Goal: Communication & Community: Answer question/provide support

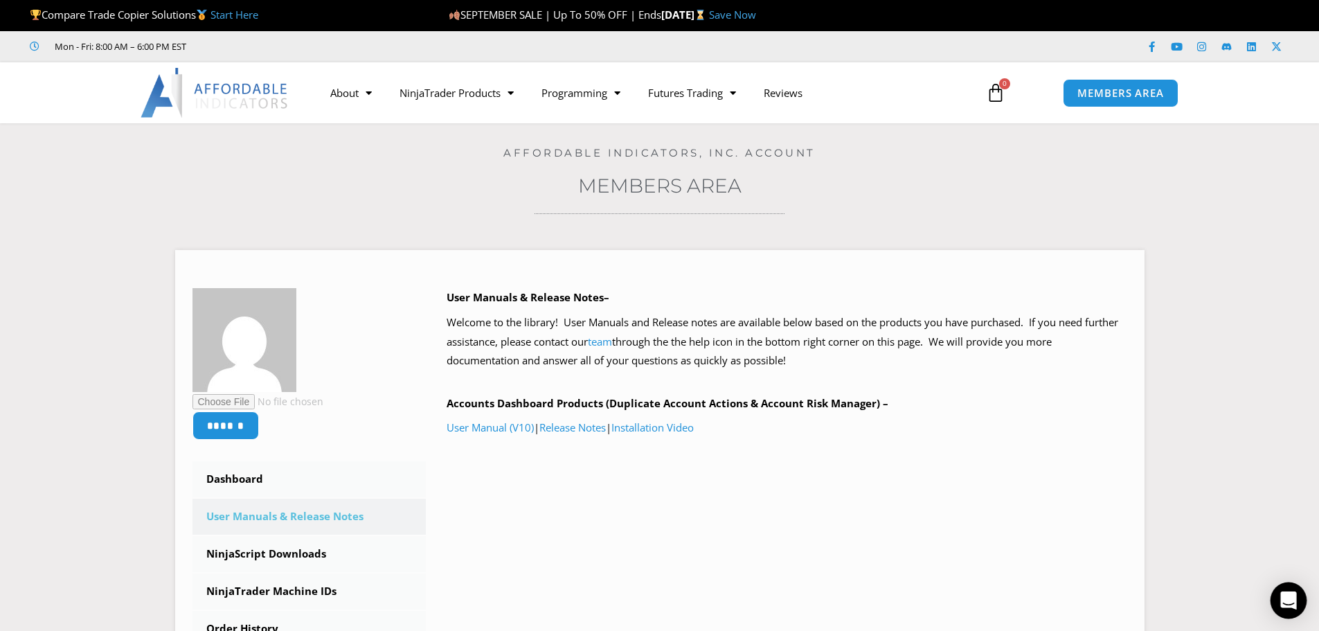
click at [1290, 598] on icon "Open Intercom Messenger" at bounding box center [1289, 600] width 16 height 18
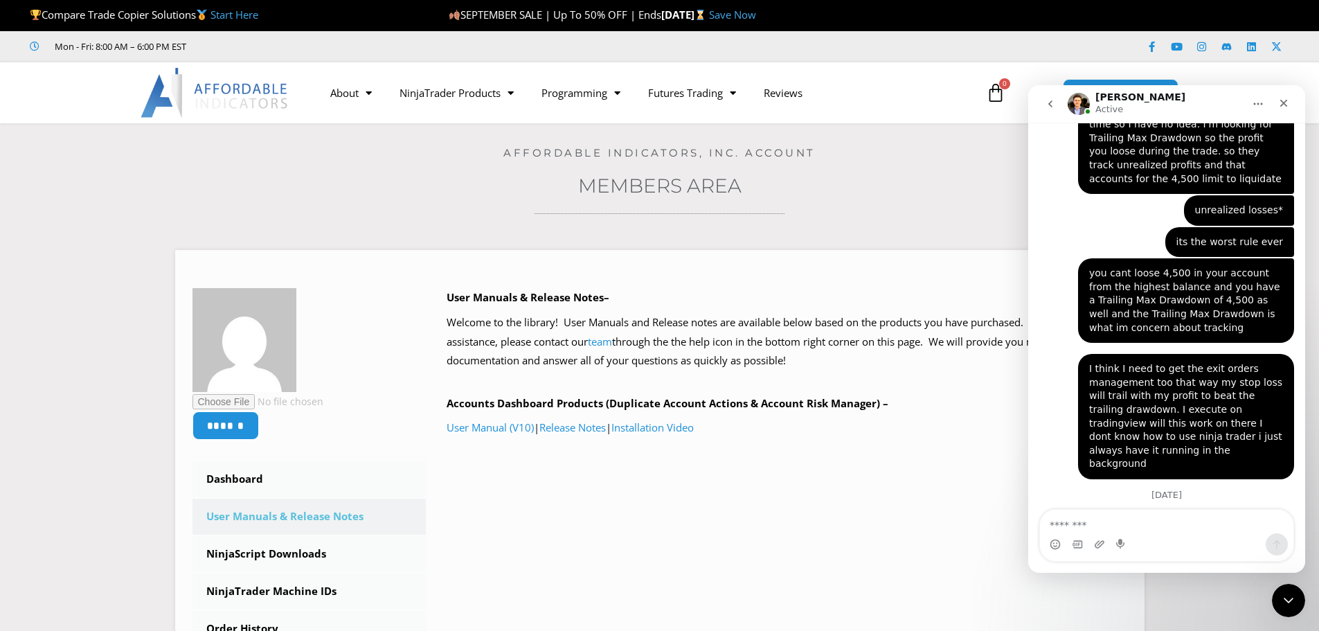
scroll to position [2356, 0]
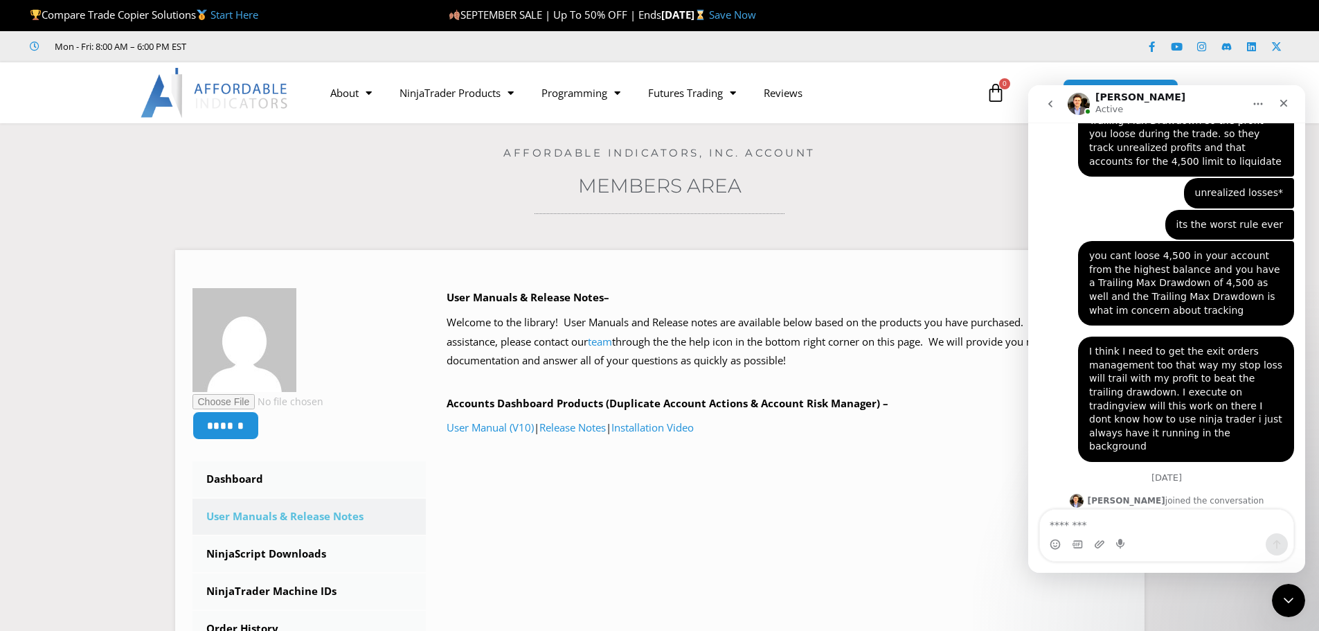
click at [1153, 528] on textarea "Message…" at bounding box center [1166, 522] width 253 height 24
type textarea "**********"
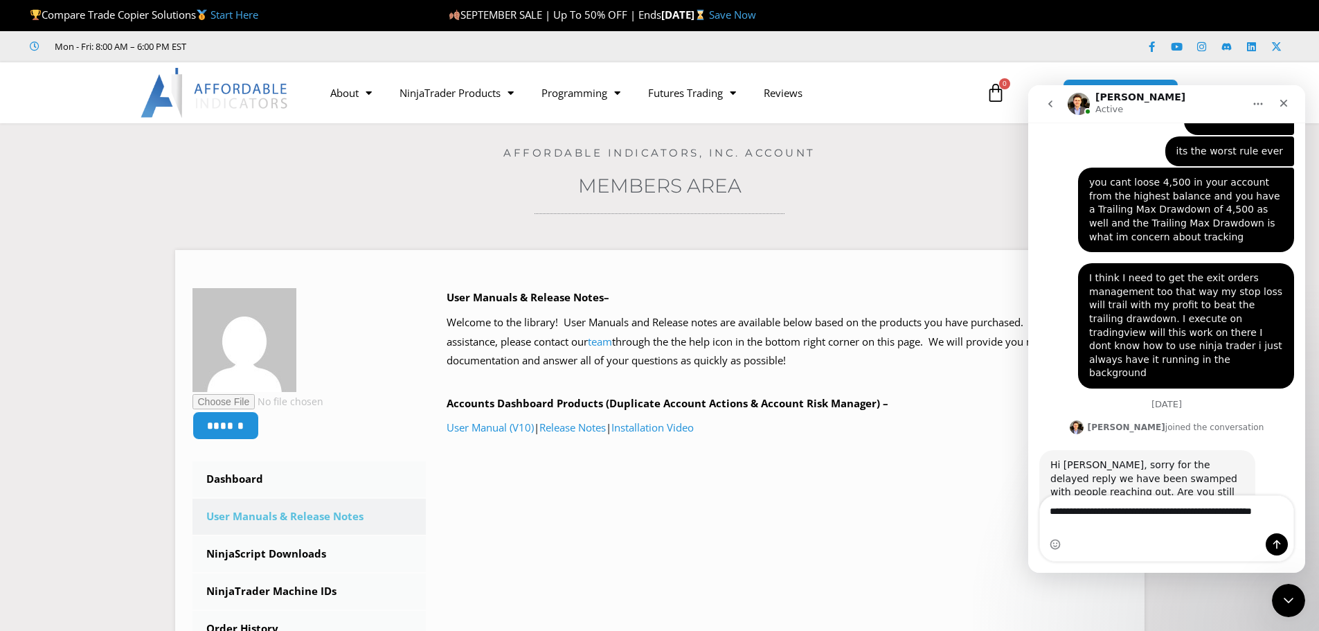
scroll to position [2443, 0]
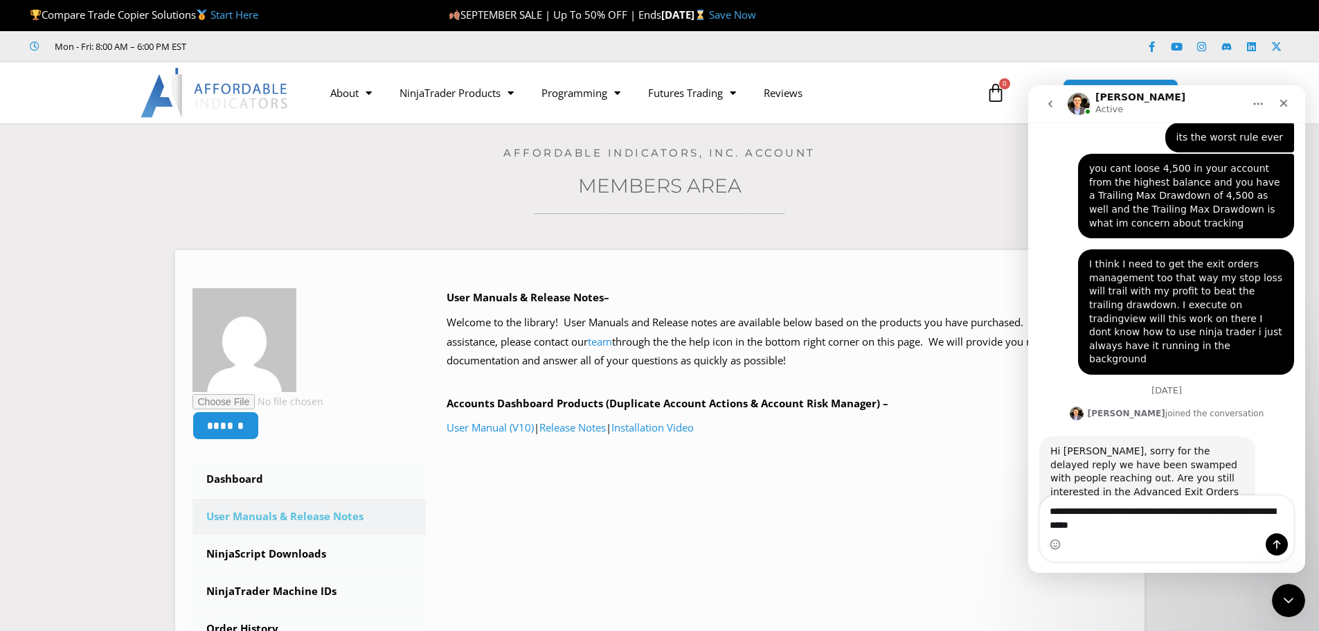
type textarea "**********"
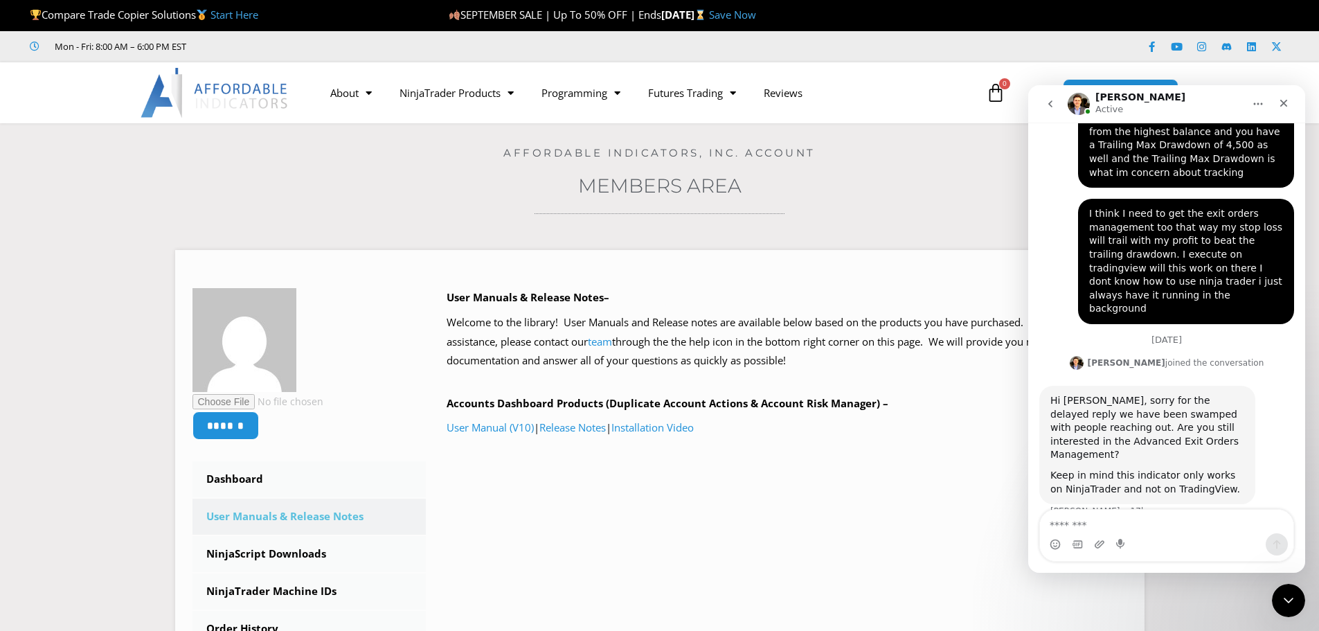
scroll to position [2532, 0]
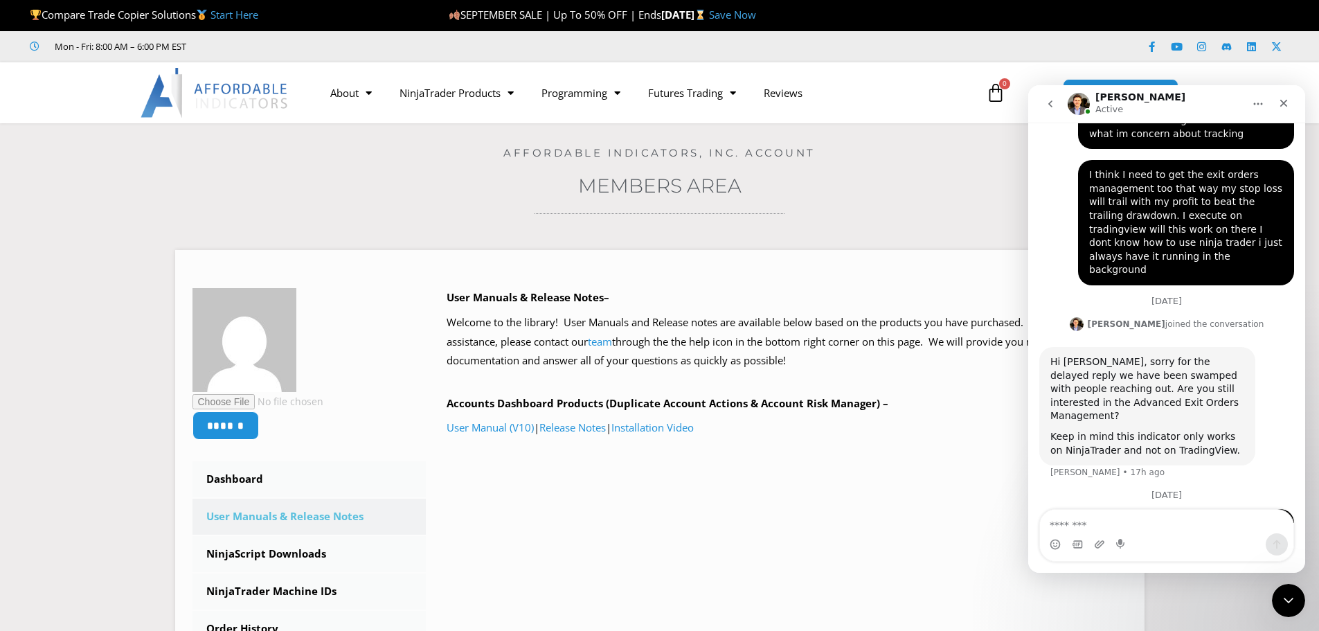
click at [1146, 562] on img "Vivian says…" at bounding box center [1182, 587] width 186 height 51
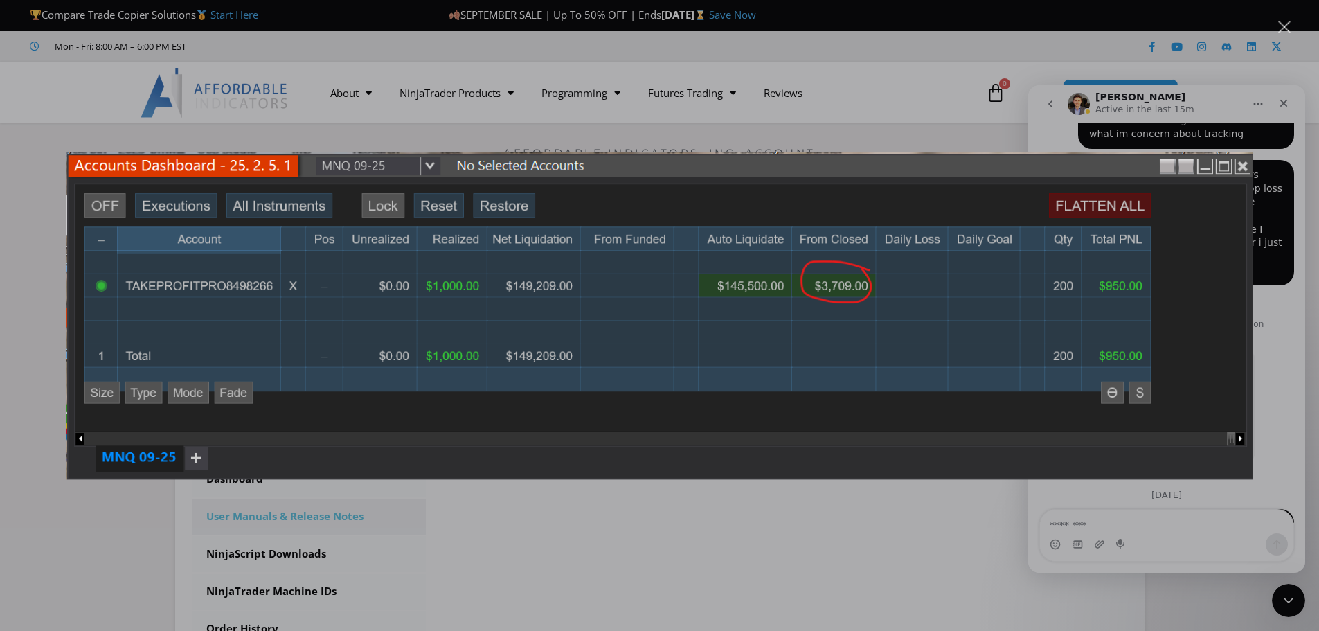
click at [1267, 220] on div "Intercom messenger" at bounding box center [659, 315] width 1319 height 631
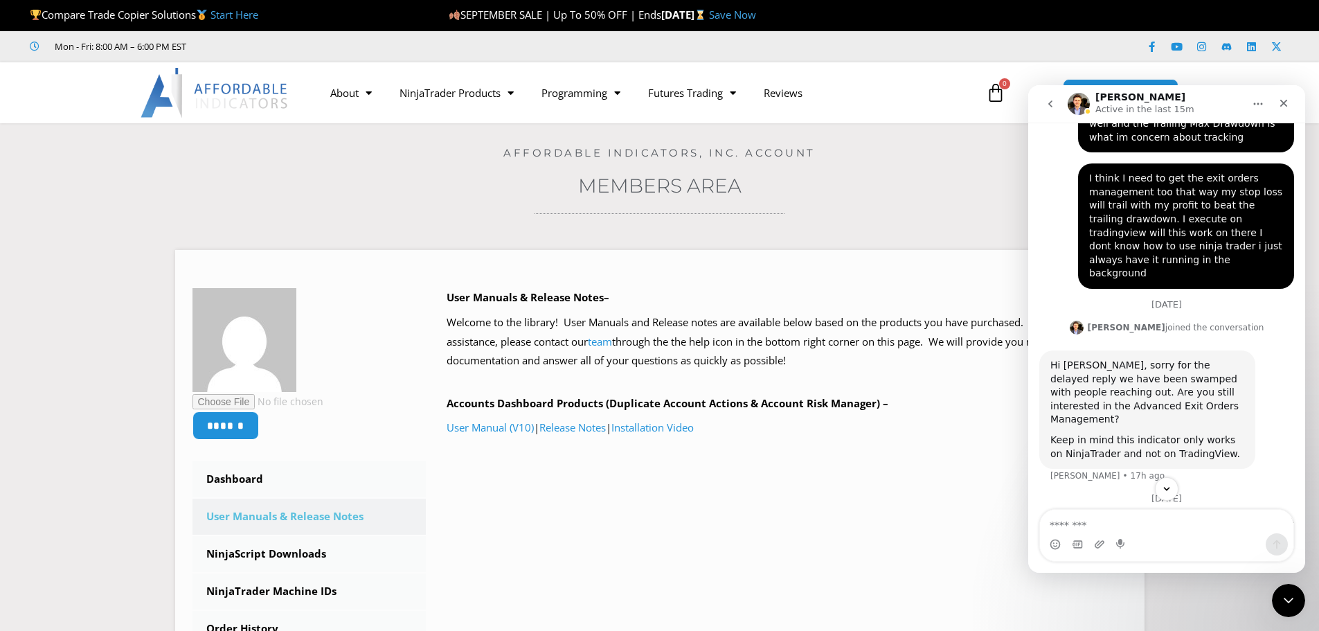
scroll to position [2532, 0]
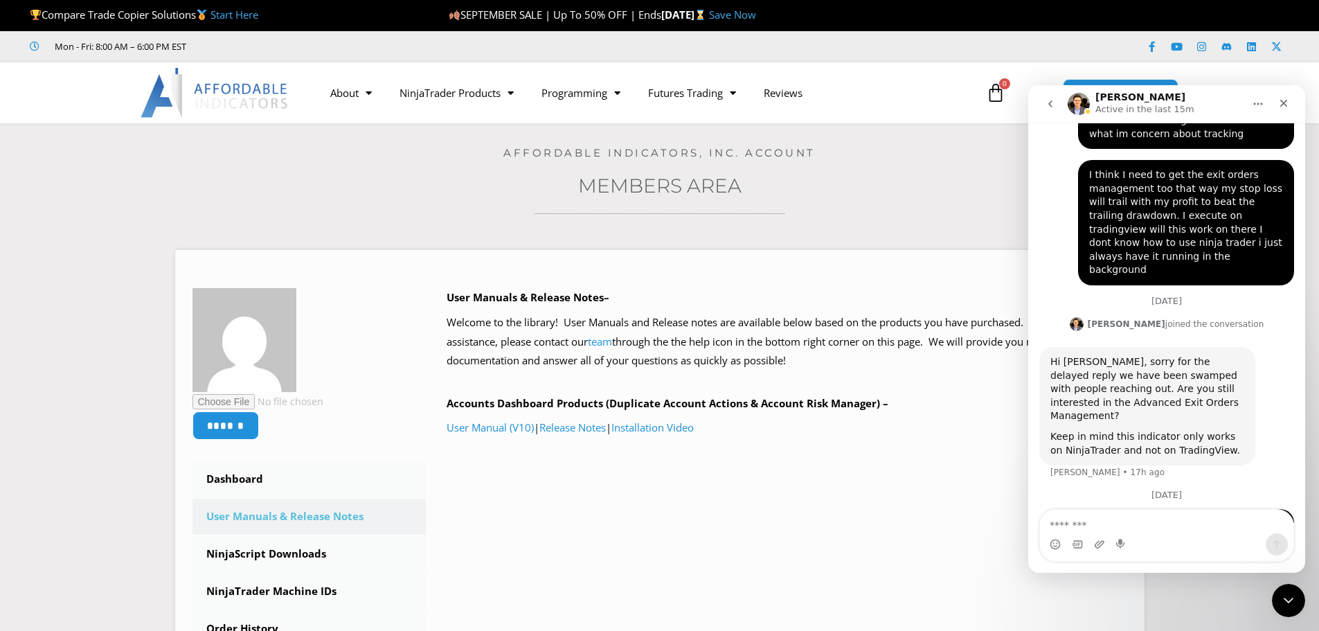
click at [1187, 562] on div "question is this my trailing drawdown or is there a way to look for it?" at bounding box center [1186, 604] width 194 height 85
click at [1078, 103] on img "Intercom messenger" at bounding box center [1079, 104] width 22 height 22
click at [1172, 562] on img "Vivian says…" at bounding box center [1182, 587] width 186 height 51
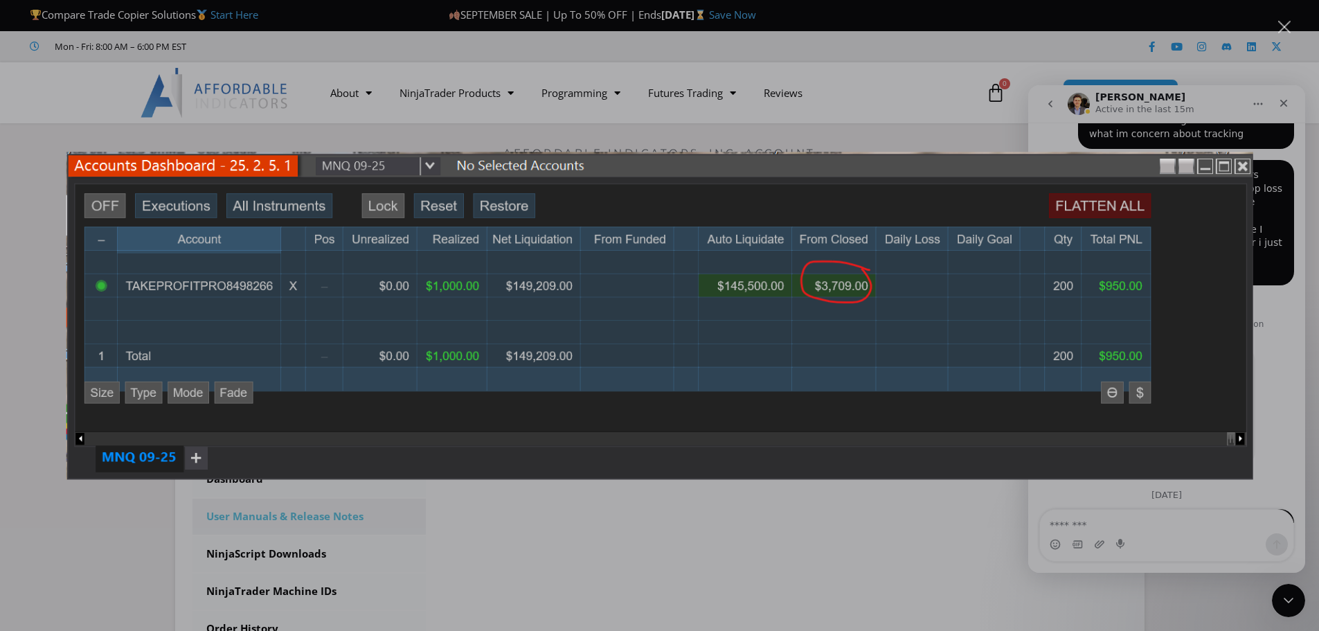
click at [1272, 251] on div "Intercom messenger" at bounding box center [659, 315] width 1319 height 631
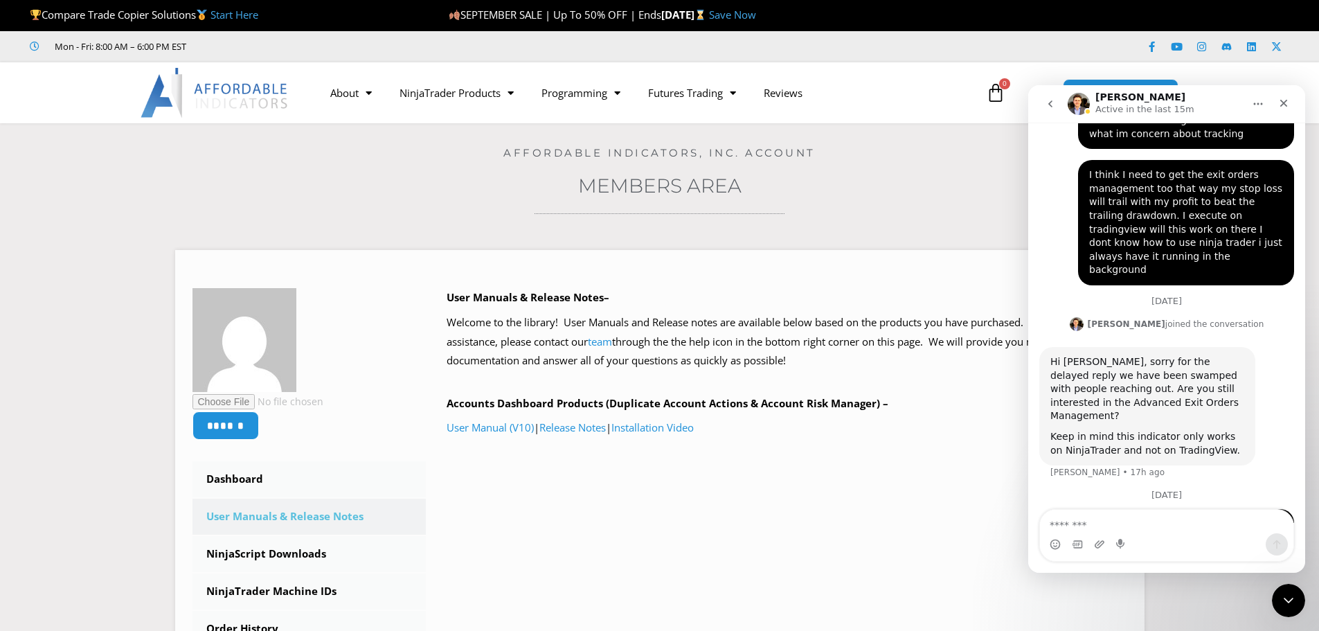
click at [1198, 562] on img "Vivian says…" at bounding box center [1182, 587] width 186 height 51
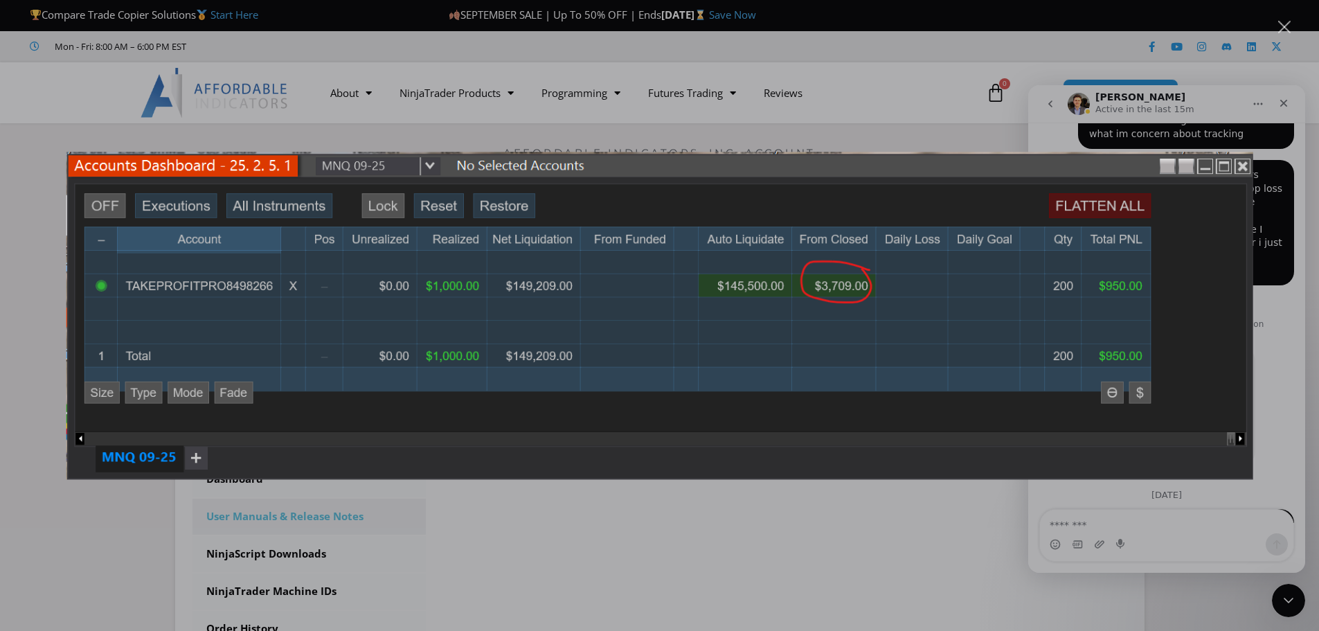
click at [1275, 195] on div "Intercom messenger" at bounding box center [659, 315] width 1319 height 631
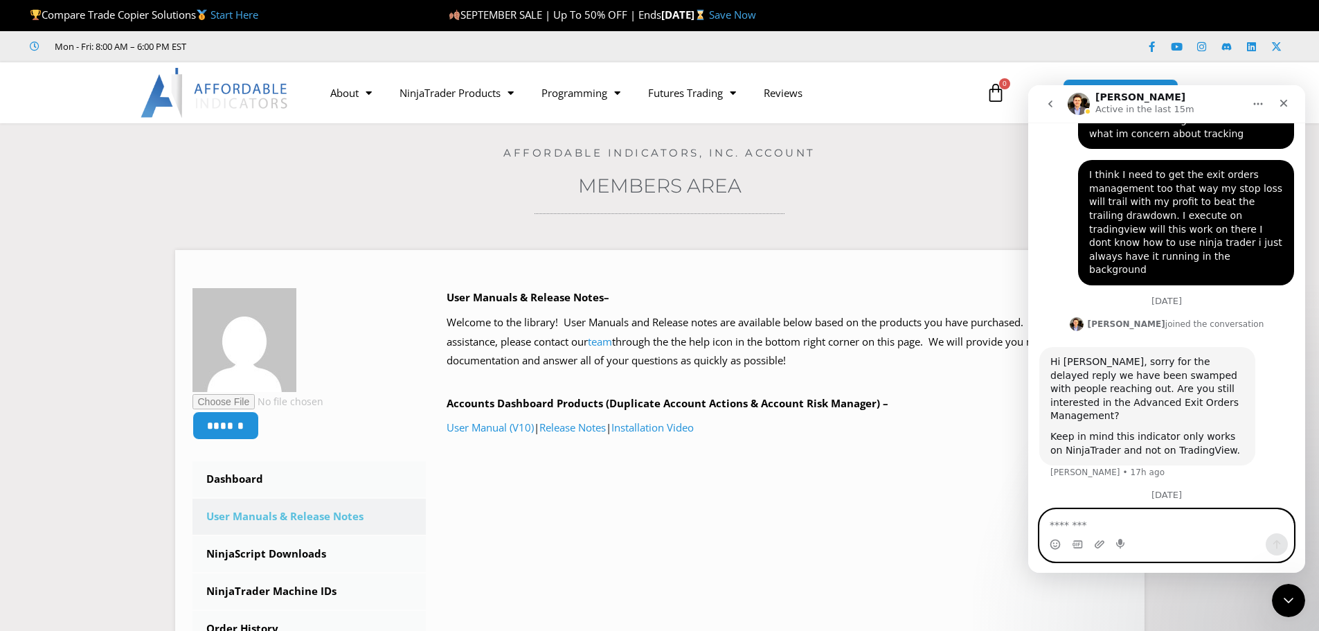
click at [1096, 528] on textarea "Message…" at bounding box center [1166, 522] width 253 height 24
type textarea "*"
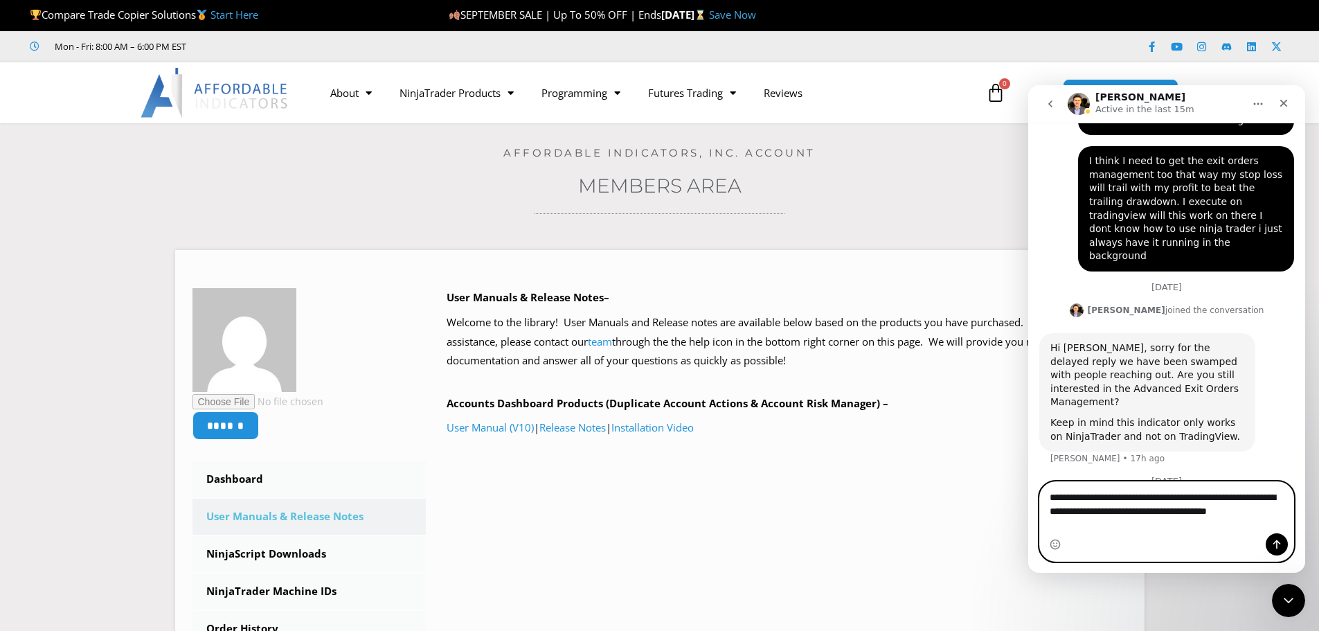
scroll to position [2560, 0]
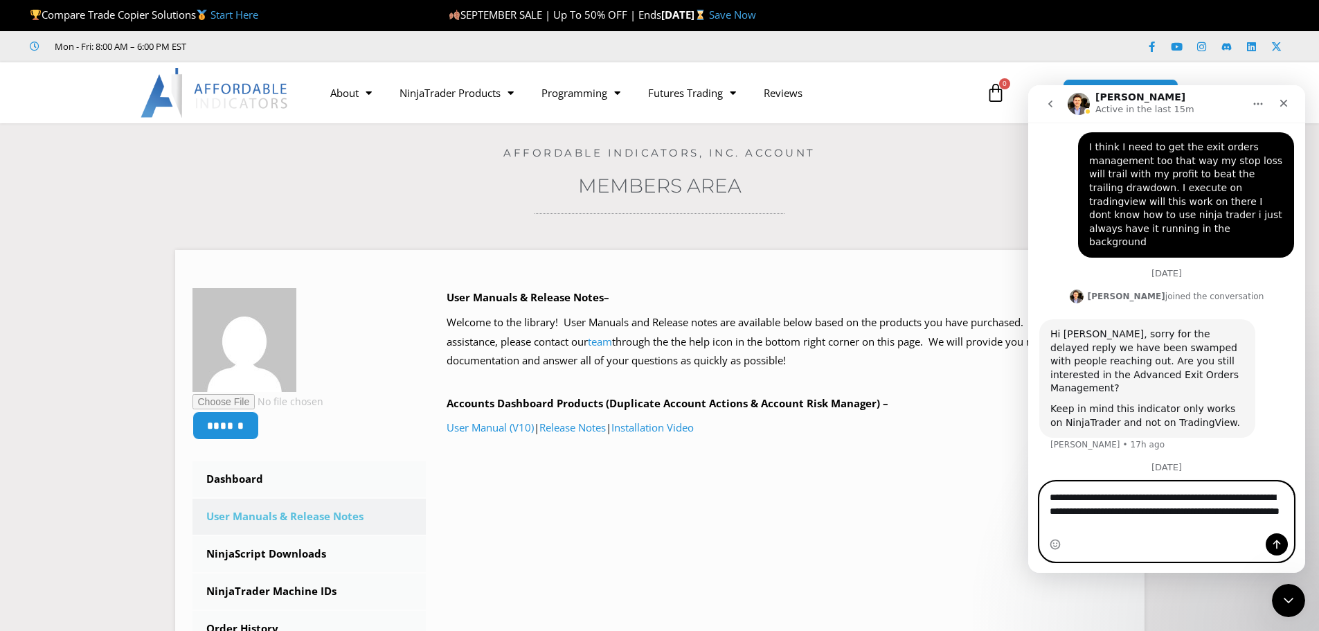
type textarea "**********"
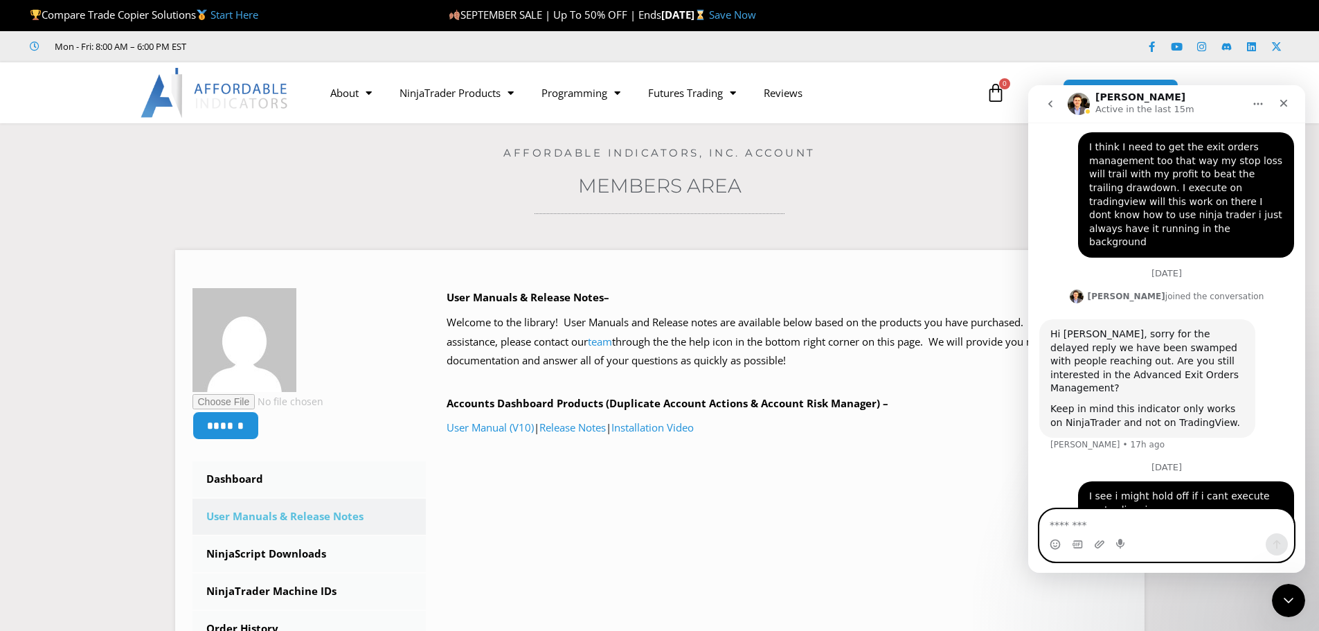
scroll to position [2605, 0]
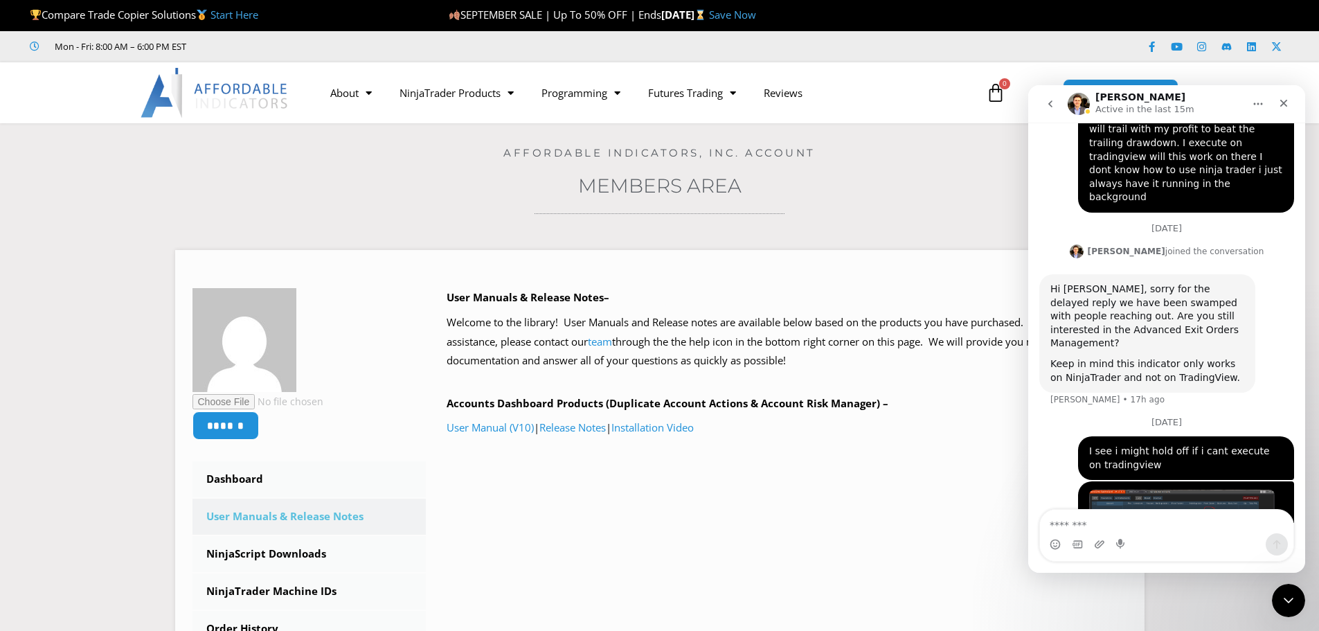
click at [1191, 490] on img "Vivian says…" at bounding box center [1182, 515] width 186 height 51
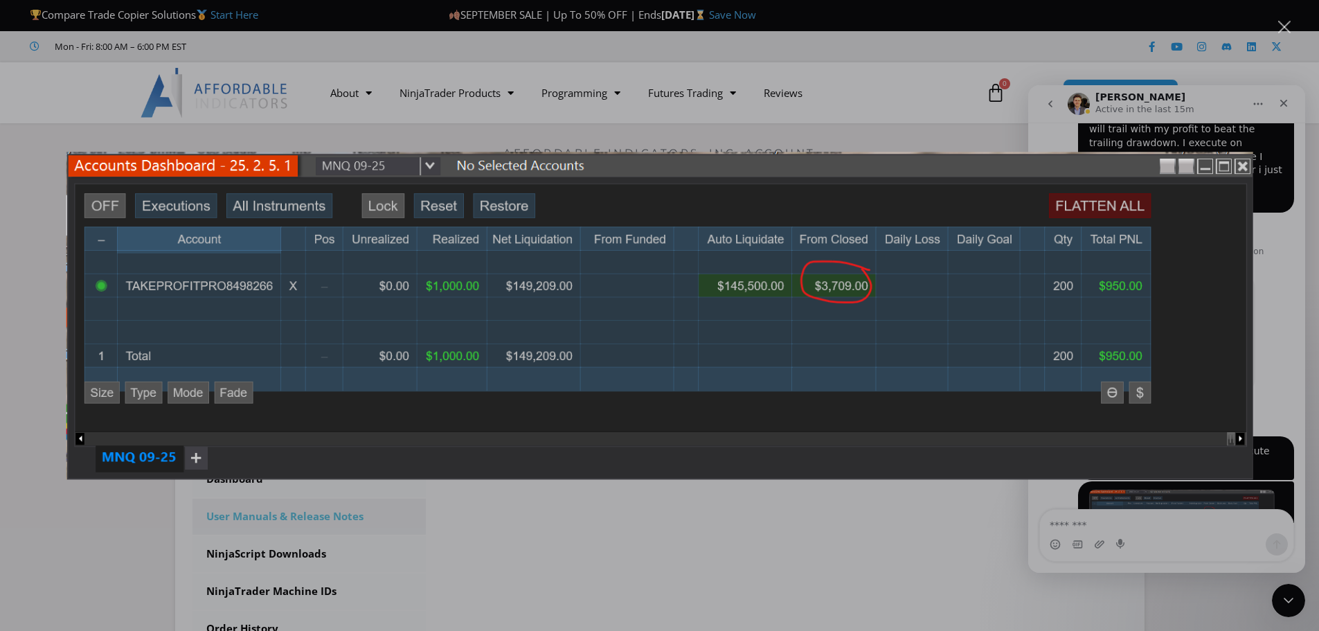
click at [1245, 166] on img "Close" at bounding box center [660, 316] width 1188 height 328
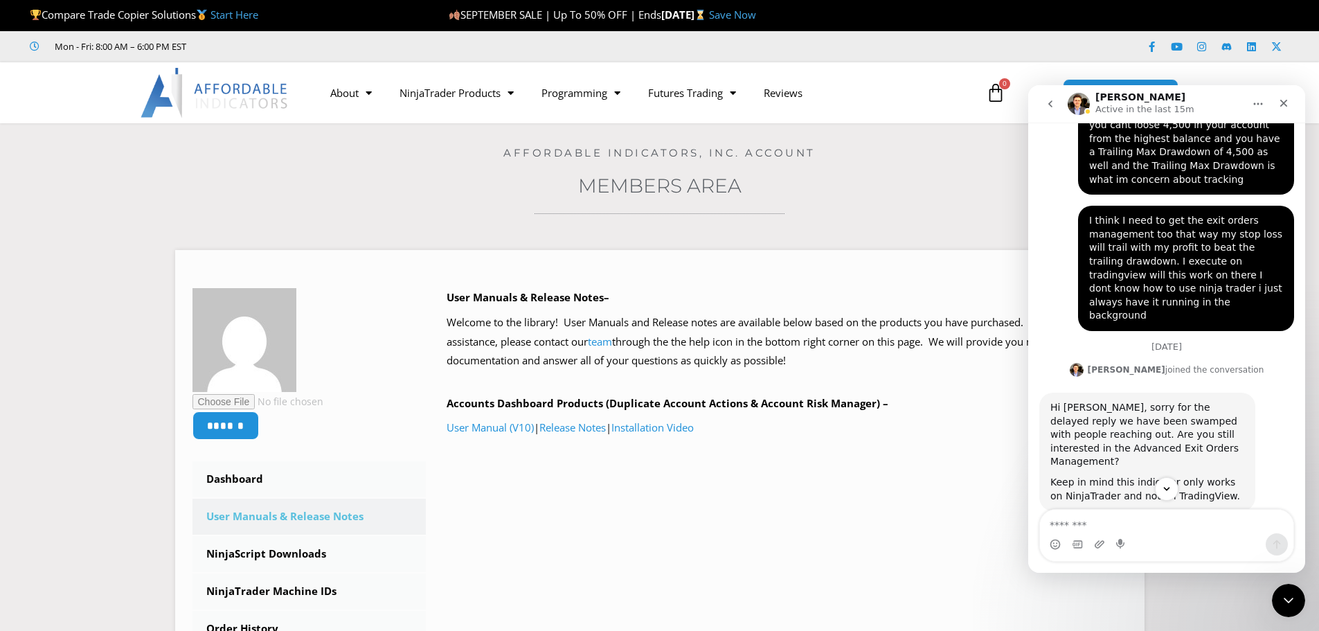
scroll to position [2605, 0]
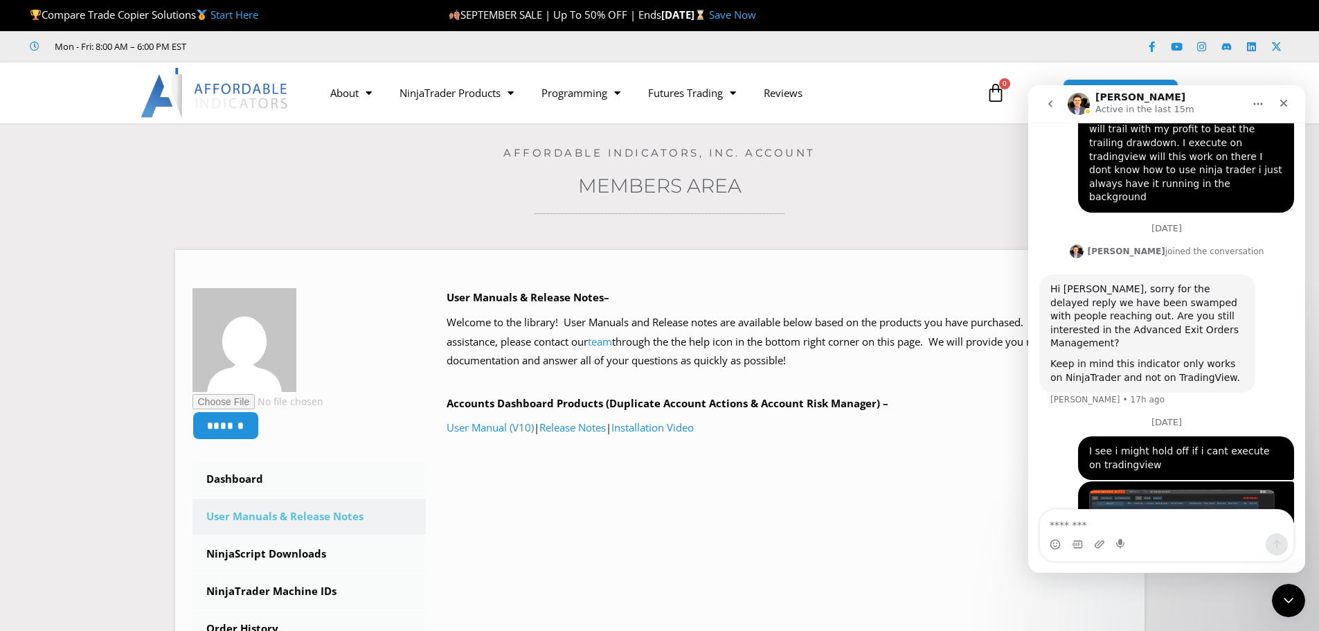
click at [1083, 103] on img "Intercom messenger" at bounding box center [1079, 104] width 22 height 22
click at [1279, 603] on icon "Close Intercom Messenger" at bounding box center [1287, 598] width 17 height 17
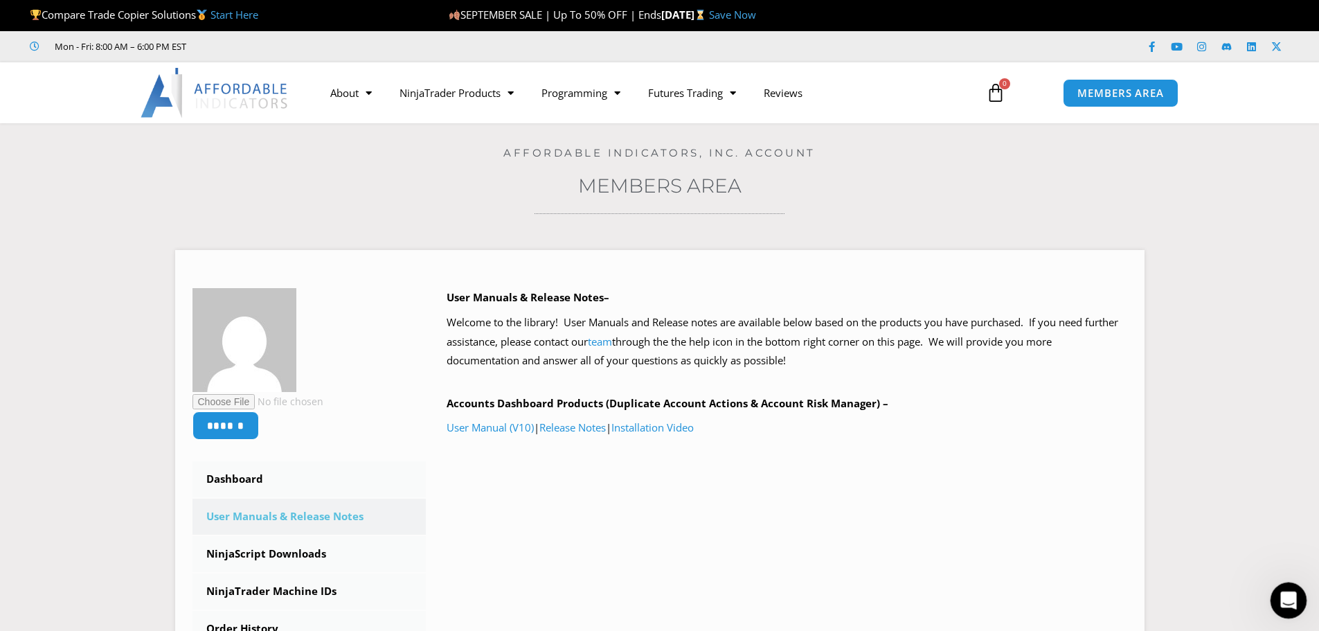
scroll to position [2418, 0]
click at [1279, 605] on div "Open Intercom Messenger" at bounding box center [1287, 599] width 46 height 46
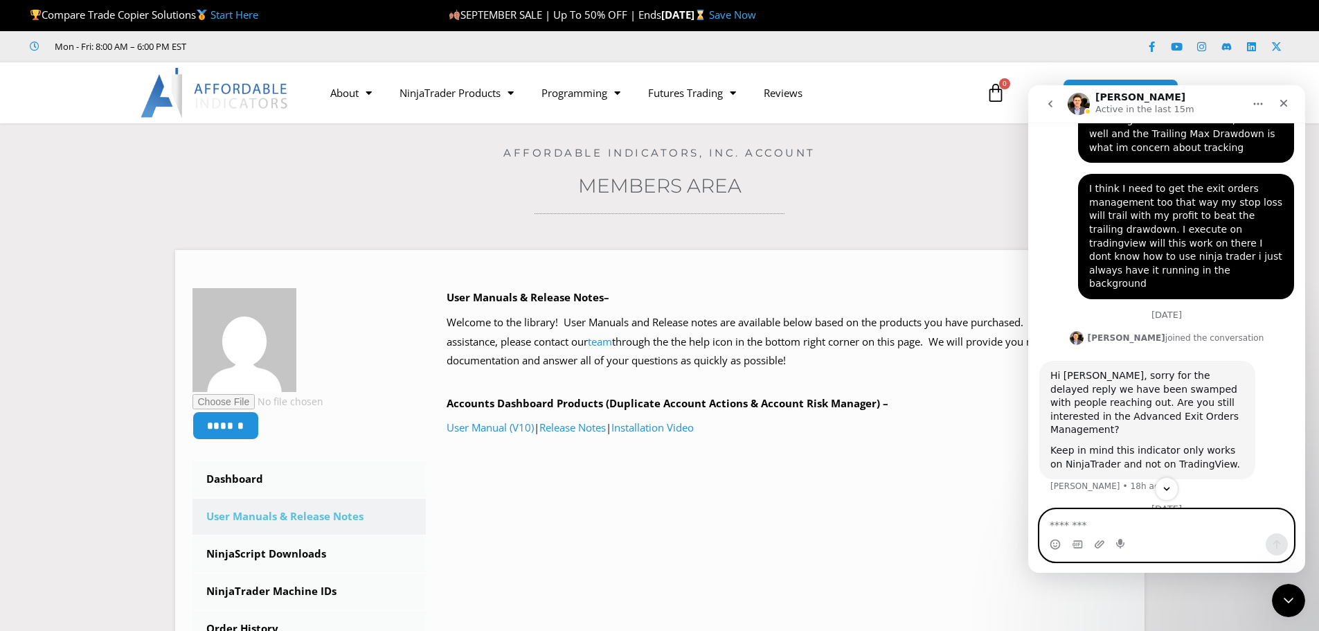
scroll to position [2605, 0]
